Goal: Transaction & Acquisition: Book appointment/travel/reservation

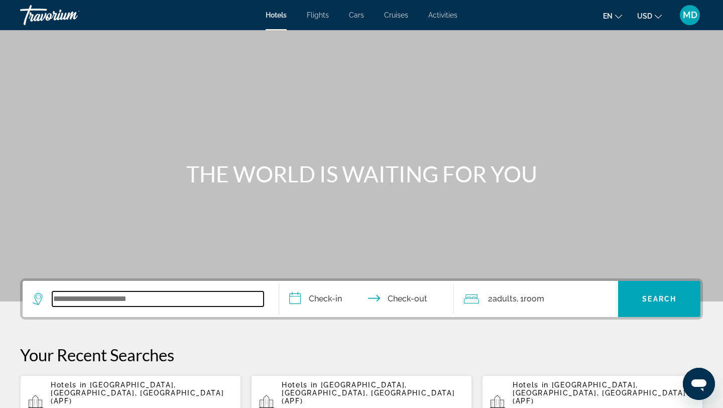
click at [81, 296] on input "Search widget" at bounding box center [157, 298] width 211 height 15
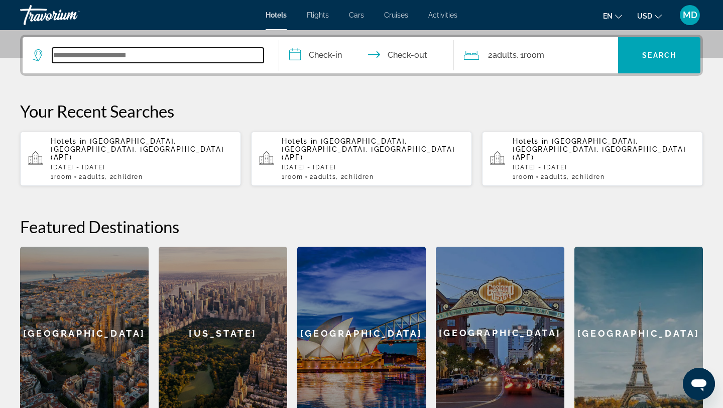
scroll to position [245, 0]
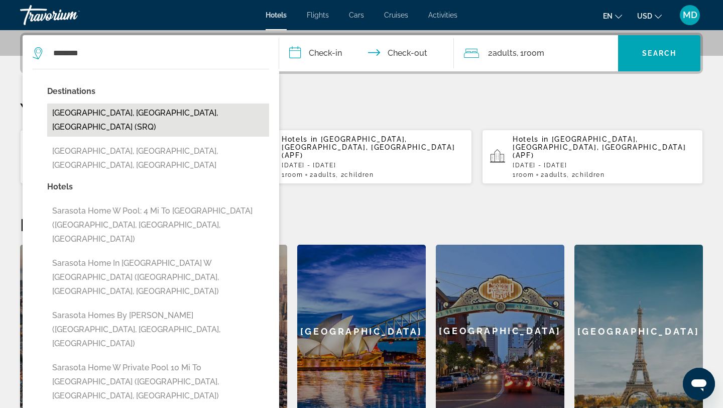
click at [132, 114] on button "[GEOGRAPHIC_DATA], [GEOGRAPHIC_DATA], [GEOGRAPHIC_DATA] (SRQ)" at bounding box center [158, 119] width 222 height 33
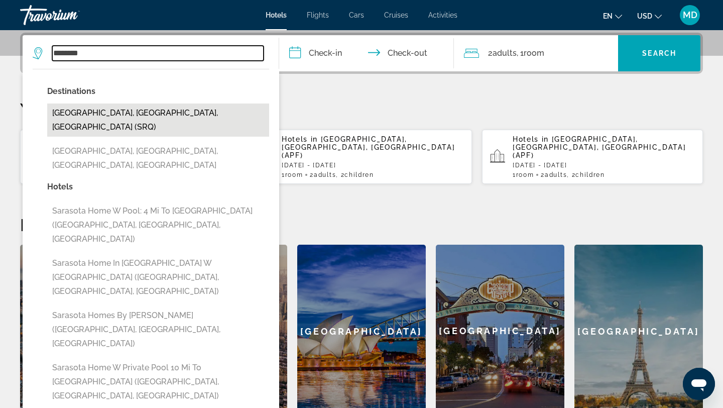
type input "**********"
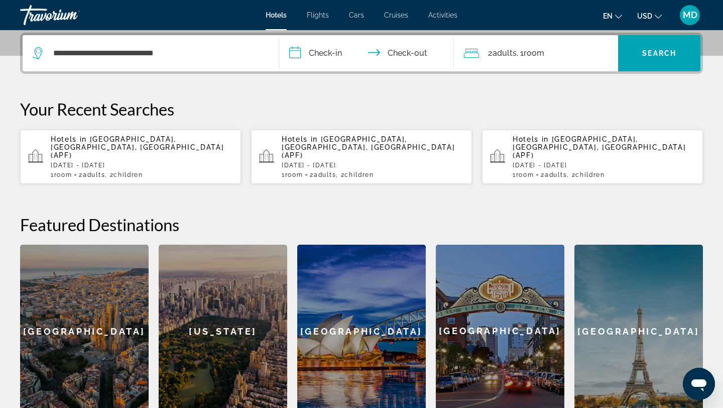
click at [335, 48] on input "**********" at bounding box center [368, 54] width 179 height 39
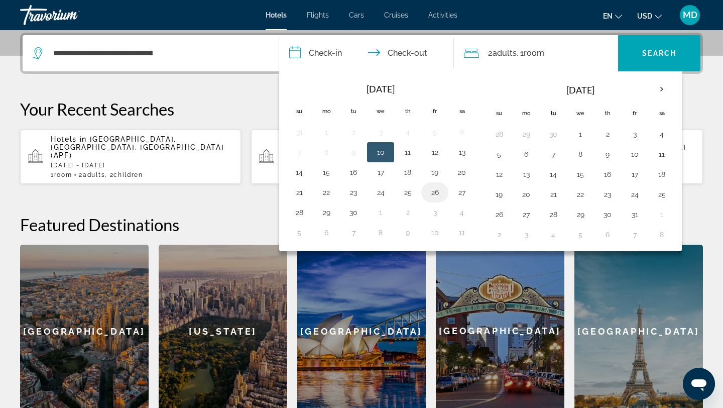
click at [436, 192] on button "26" at bounding box center [435, 192] width 16 height 14
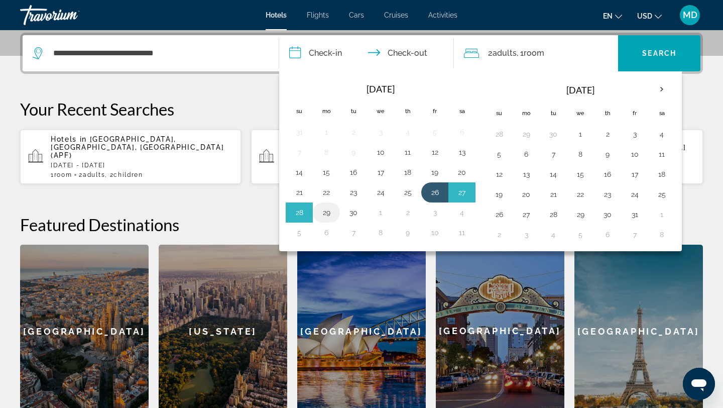
click at [331, 211] on button "29" at bounding box center [326, 212] width 16 height 14
type input "**********"
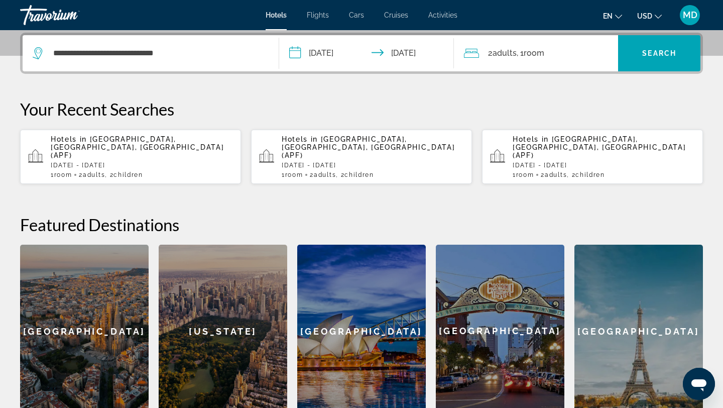
click at [492, 51] on span "2 Adult Adults" at bounding box center [502, 53] width 29 height 14
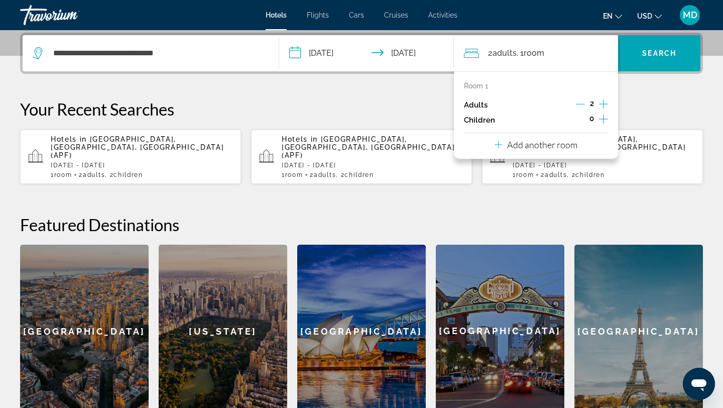
click at [603, 121] on icon "Increment children" at bounding box center [603, 119] width 9 height 12
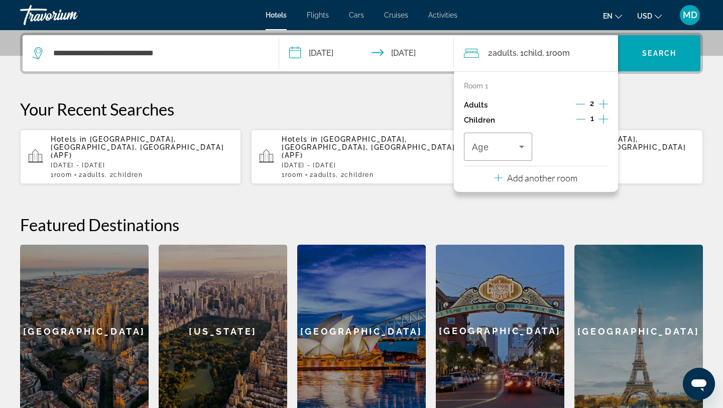
click at [602, 119] on icon "Increment children" at bounding box center [603, 118] width 9 height 9
click at [520, 143] on icon "Travelers: 2 adults, 2 children" at bounding box center [522, 147] width 12 height 12
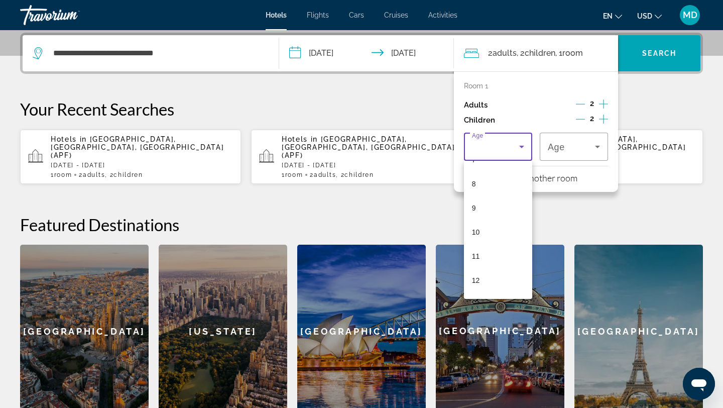
scroll to position [186, 0]
click at [497, 281] on mat-option "12" at bounding box center [498, 280] width 68 height 24
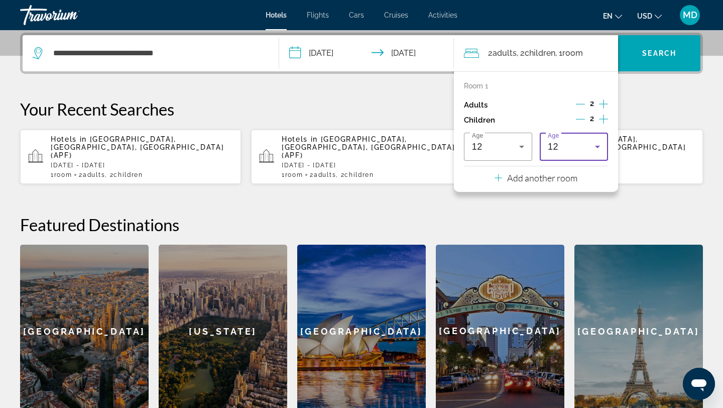
click at [599, 148] on icon "Travelers: 2 adults, 2 children" at bounding box center [597, 147] width 12 height 12
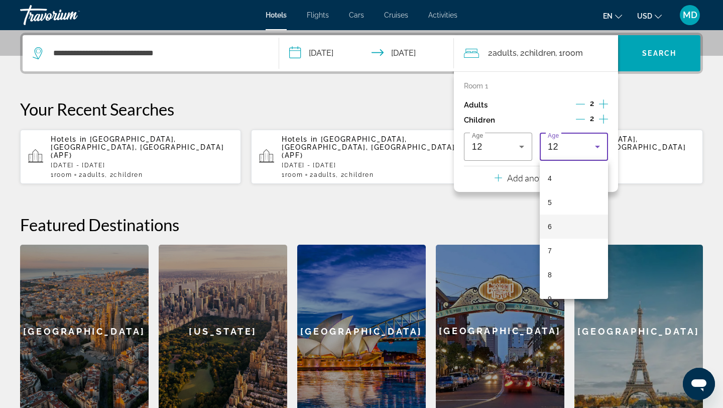
scroll to position [96, 0]
click at [568, 179] on mat-option "4" at bounding box center [574, 177] width 68 height 24
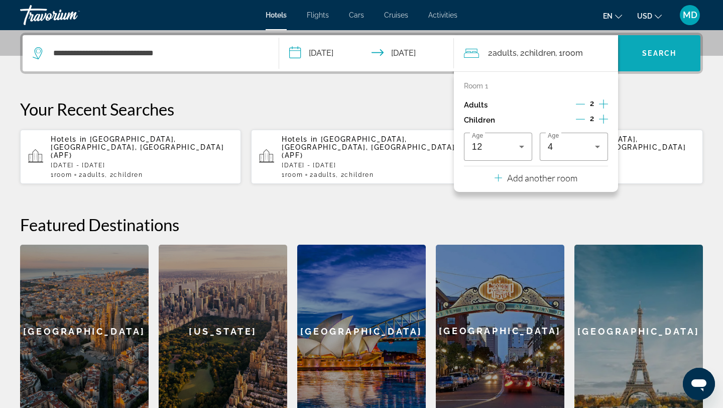
click at [641, 47] on span "Search widget" at bounding box center [659, 53] width 82 height 24
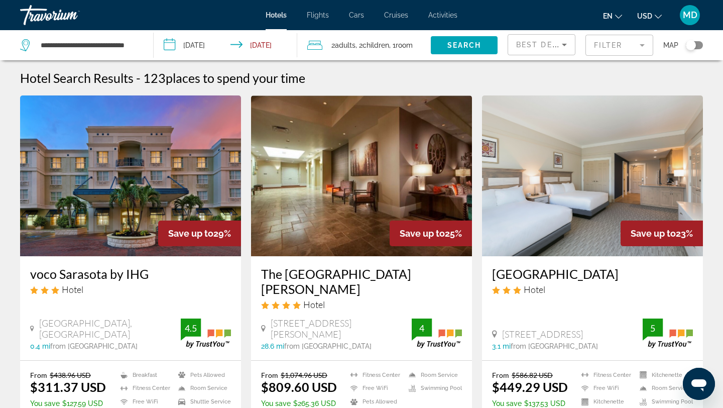
click at [610, 45] on mat-form-field "Filter" at bounding box center [619, 45] width 68 height 21
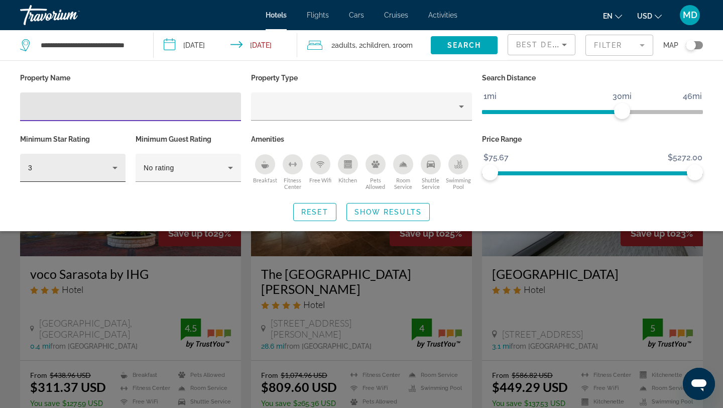
click at [114, 165] on icon "Hotel Filters" at bounding box center [115, 168] width 12 height 12
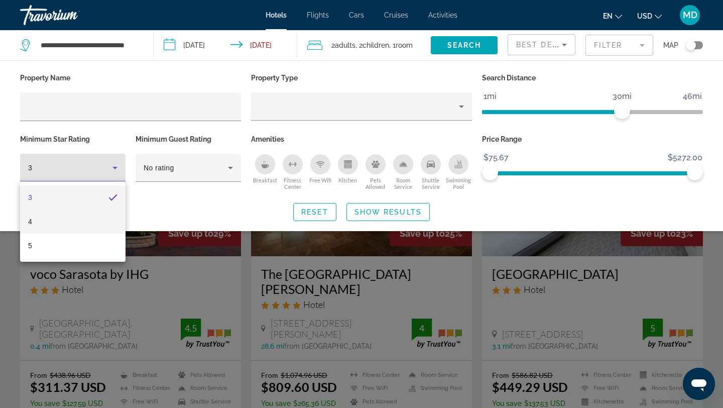
click at [71, 219] on mat-option "4" at bounding box center [72, 221] width 105 height 24
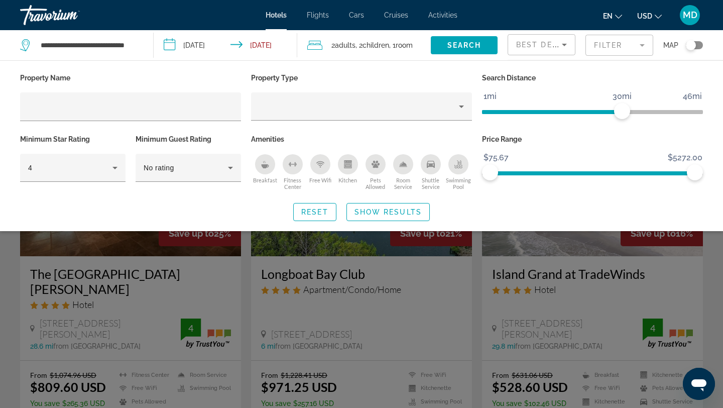
click at [343, 286] on div "Search widget" at bounding box center [361, 279] width 723 height 257
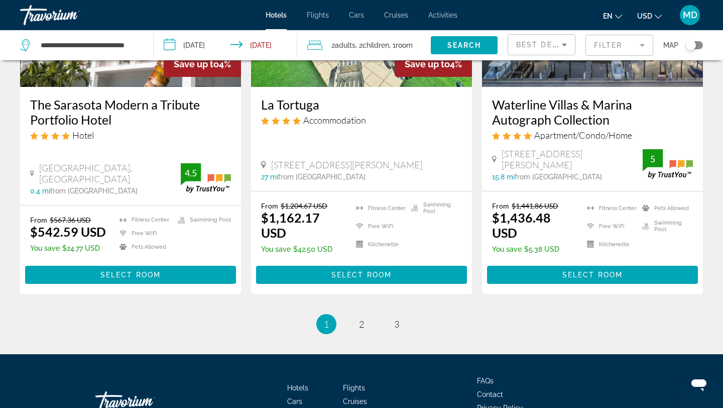
scroll to position [1340, 0]
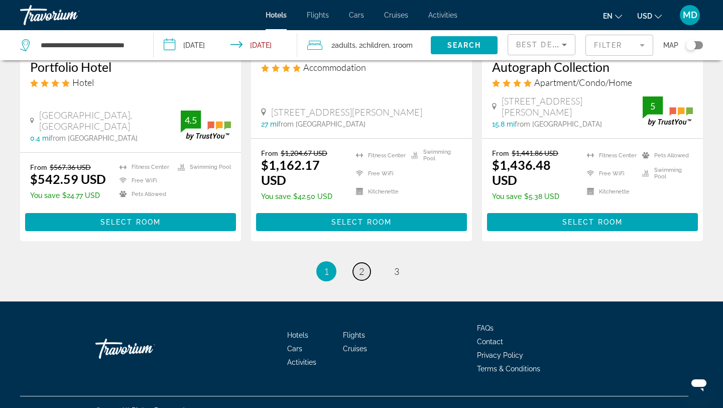
click at [364, 266] on span "2" at bounding box center [361, 271] width 5 height 11
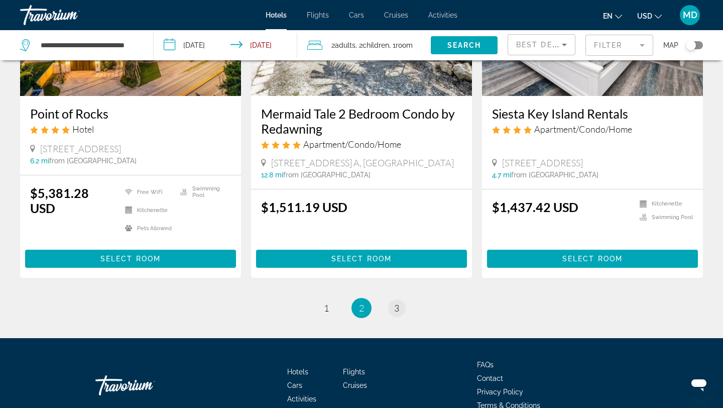
scroll to position [1308, 0]
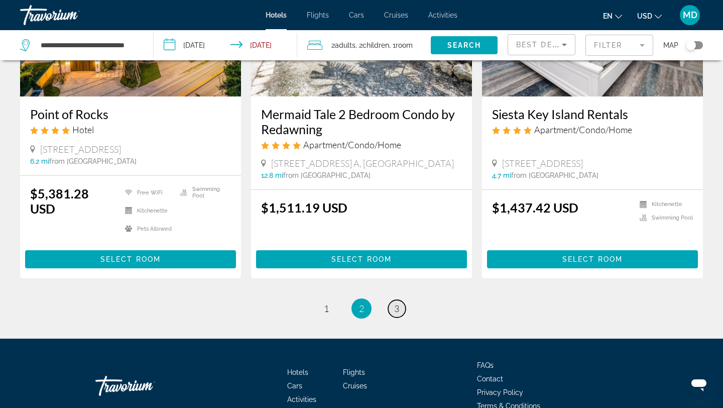
click at [399, 303] on span "3" at bounding box center [396, 308] width 5 height 11
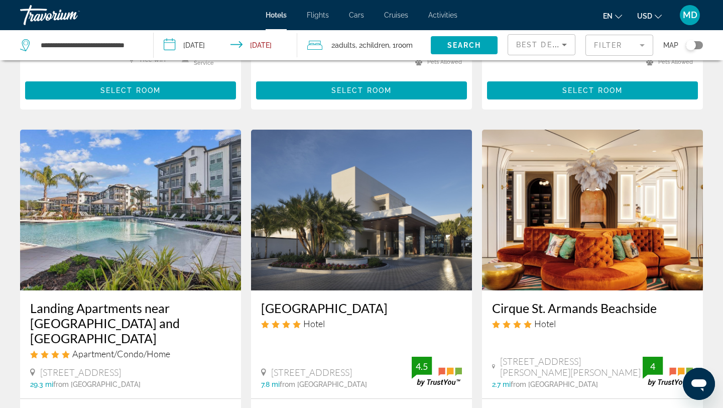
scroll to position [66, 0]
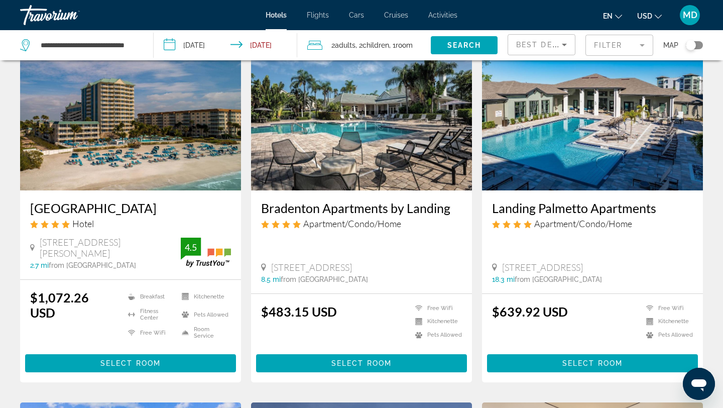
click at [203, 46] on input "**********" at bounding box center [228, 46] width 148 height 33
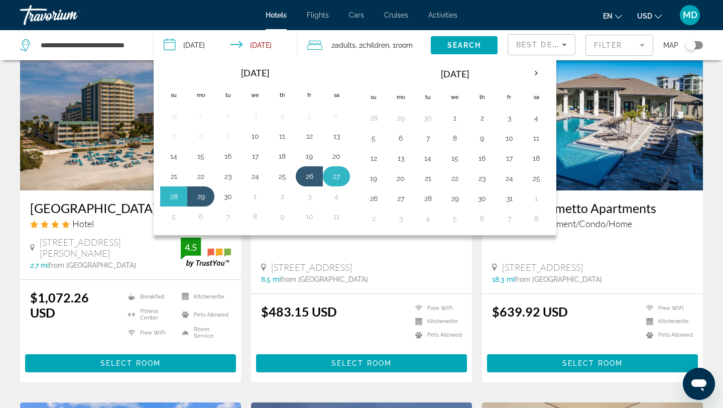
click at [337, 176] on button "27" at bounding box center [336, 176] width 16 height 14
click at [207, 194] on button "29" at bounding box center [201, 196] width 16 height 14
type input "**********"
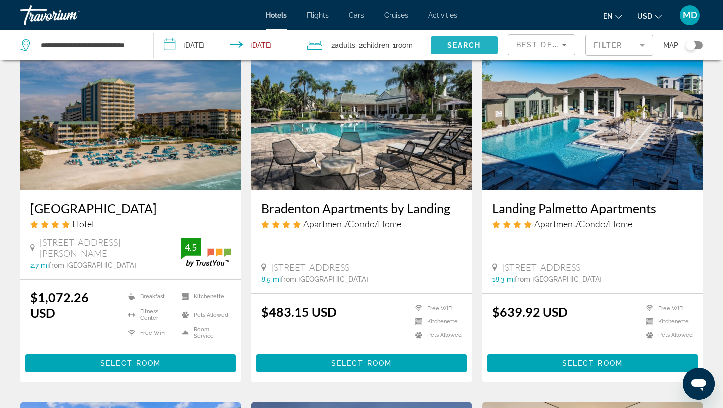
click at [470, 42] on span "Search" at bounding box center [464, 45] width 34 height 8
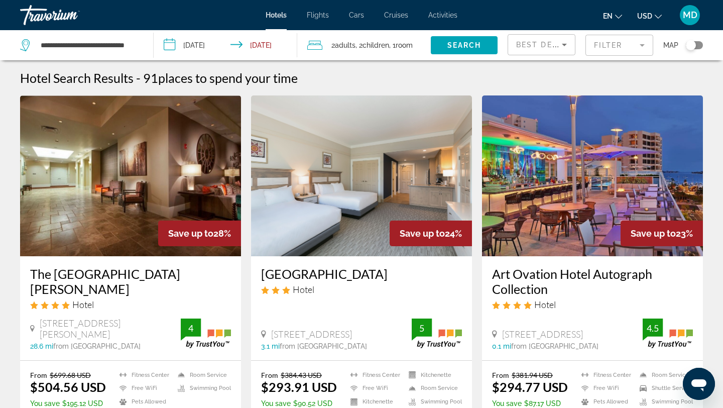
click at [604, 49] on mat-form-field "Filter" at bounding box center [619, 45] width 68 height 21
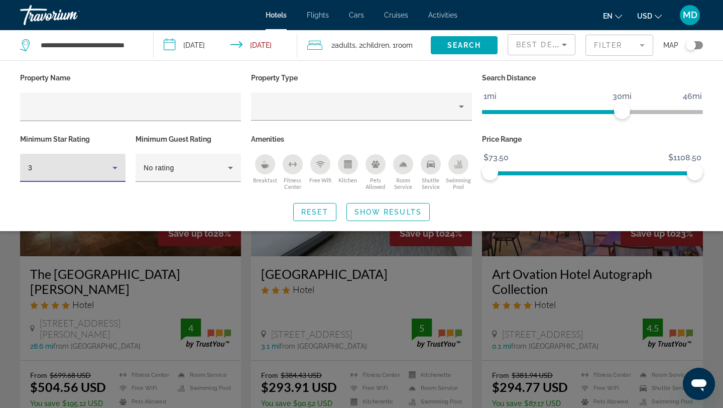
click at [115, 170] on icon "Hotel Filters" at bounding box center [115, 168] width 12 height 12
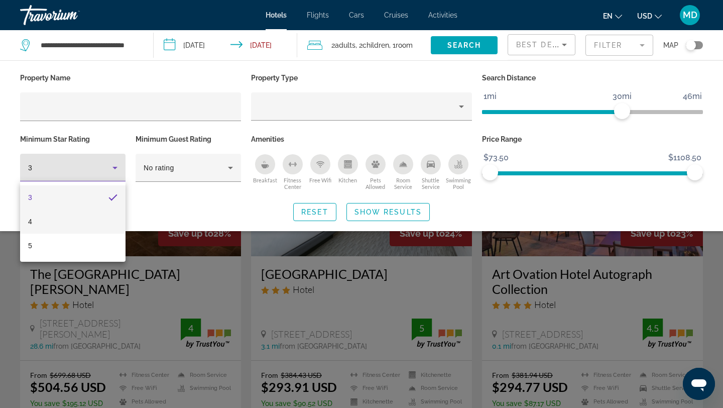
click at [95, 220] on mat-option "4" at bounding box center [72, 221] width 105 height 24
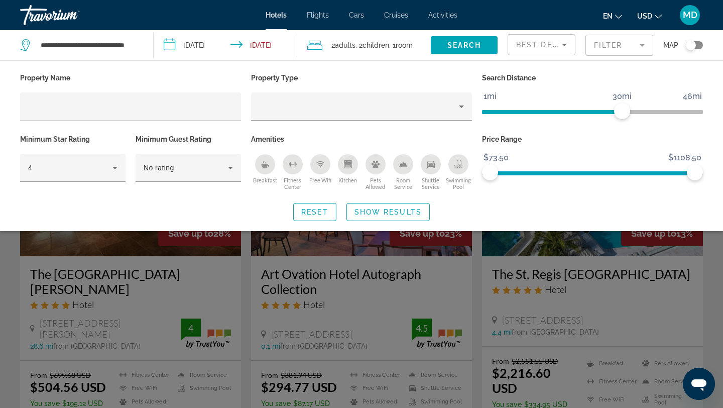
click at [550, 239] on div "Search widget" at bounding box center [361, 279] width 723 height 257
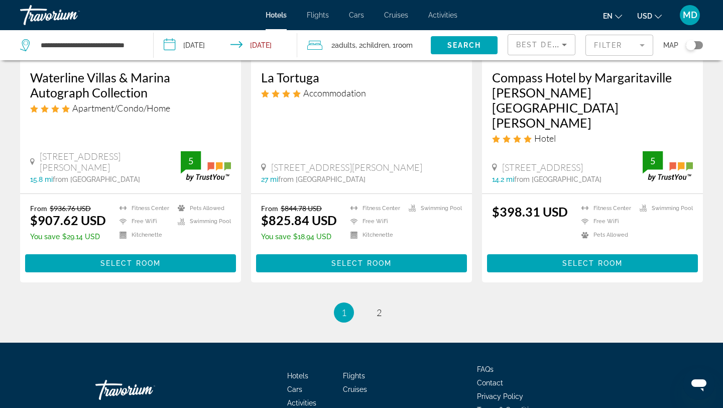
scroll to position [1342, 0]
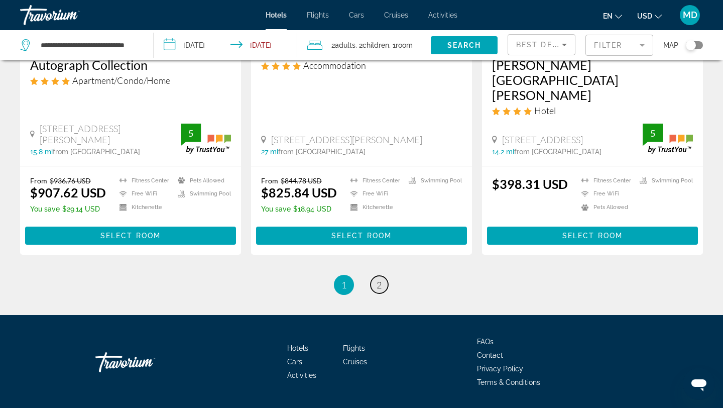
click at [383, 276] on link "page 2" at bounding box center [379, 285] width 18 height 18
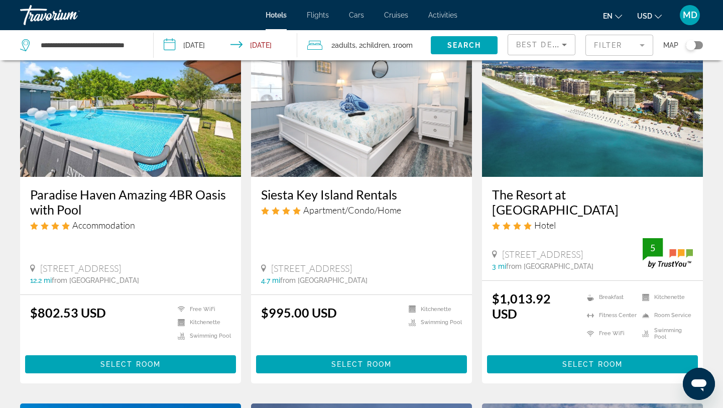
scroll to position [454, 0]
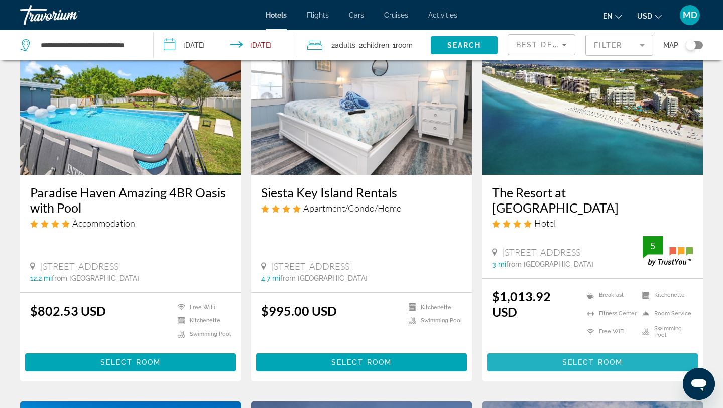
click at [583, 358] on span "Select Room" at bounding box center [592, 362] width 60 height 8
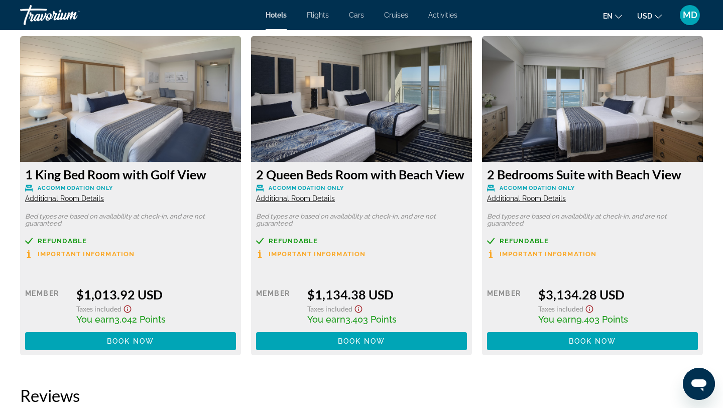
scroll to position [1318, 0]
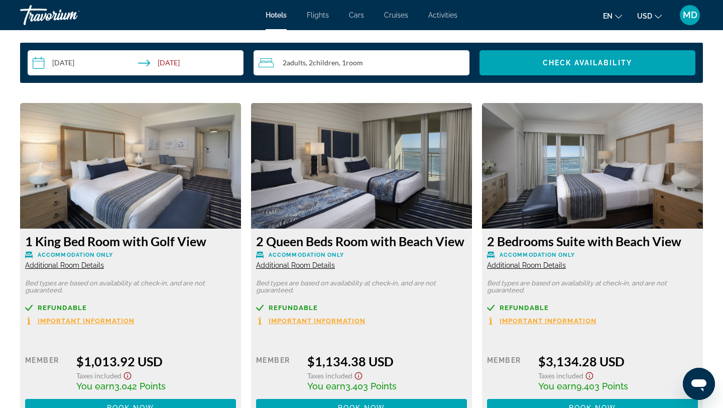
click at [93, 63] on input "**********" at bounding box center [138, 64] width 220 height 28
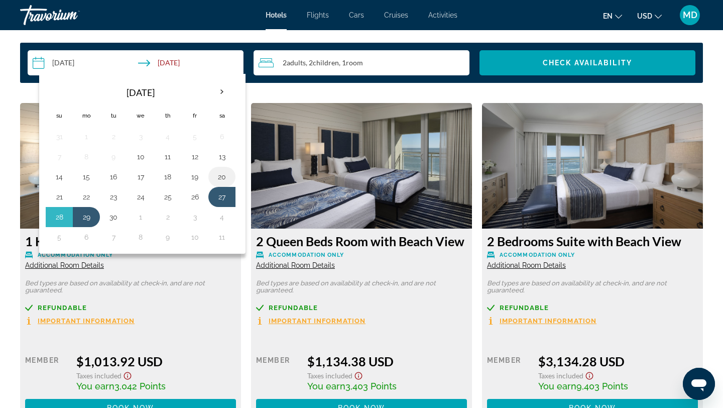
click at [224, 177] on button "20" at bounding box center [222, 177] width 16 height 14
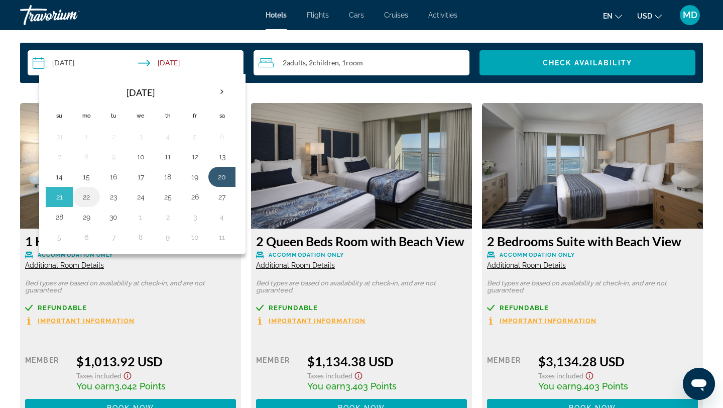
click at [91, 197] on button "22" at bounding box center [86, 197] width 16 height 14
type input "**********"
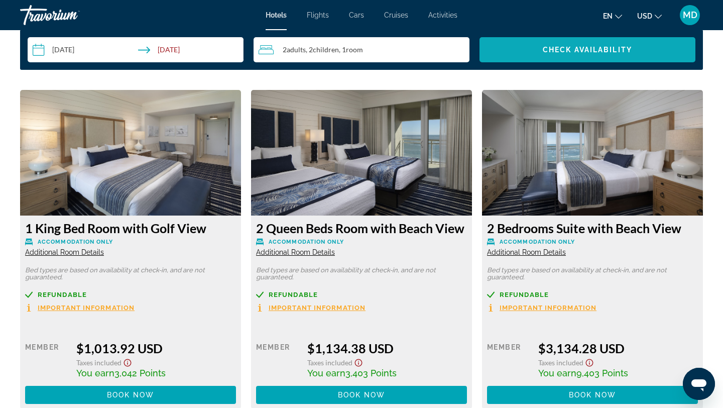
scroll to position [1319, 0]
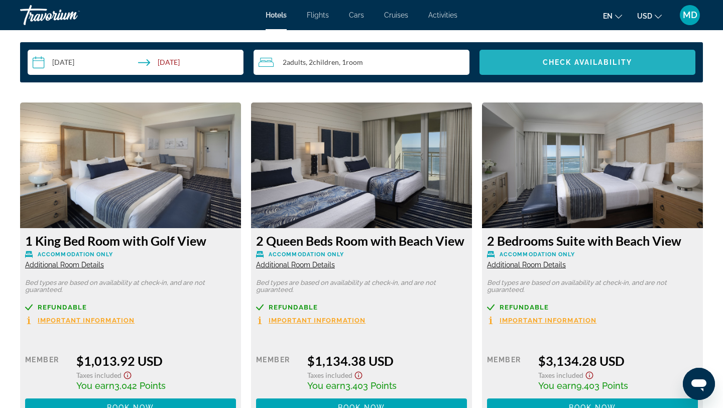
click at [610, 62] on span "Check Availability" at bounding box center [587, 62] width 89 height 8
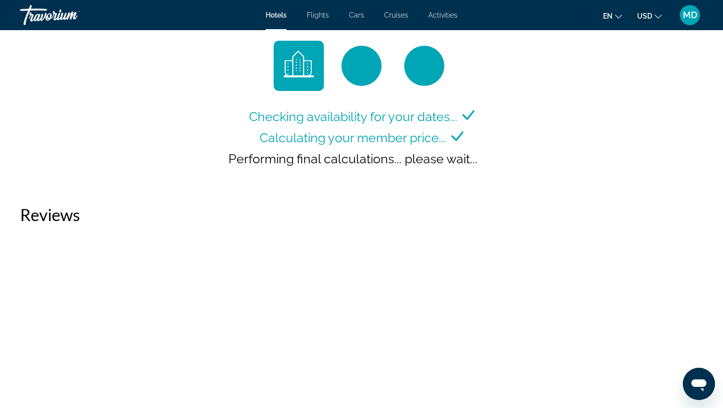
scroll to position [1381, 0]
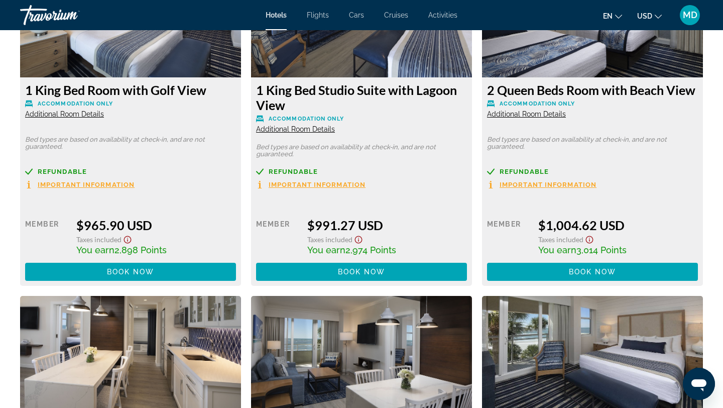
scroll to position [1536, 0]
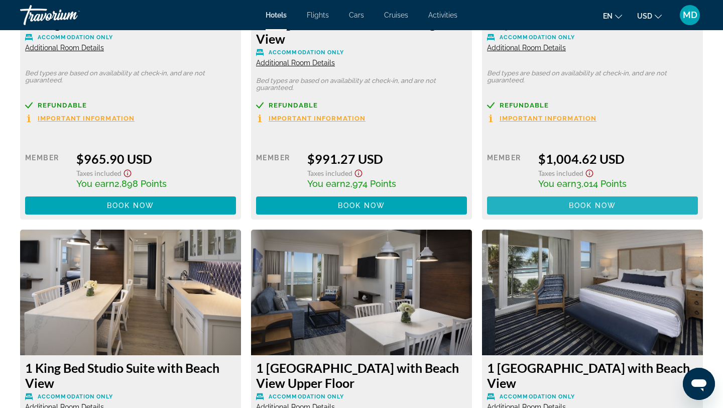
click at [610, 205] on span "Book now" at bounding box center [593, 205] width 48 height 8
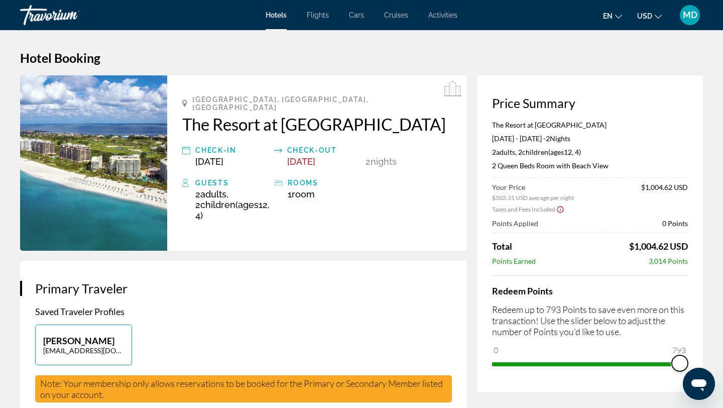
drag, startPoint x: 500, startPoint y: 351, endPoint x: 722, endPoint y: 361, distance: 222.1
